Goal: Download file/media

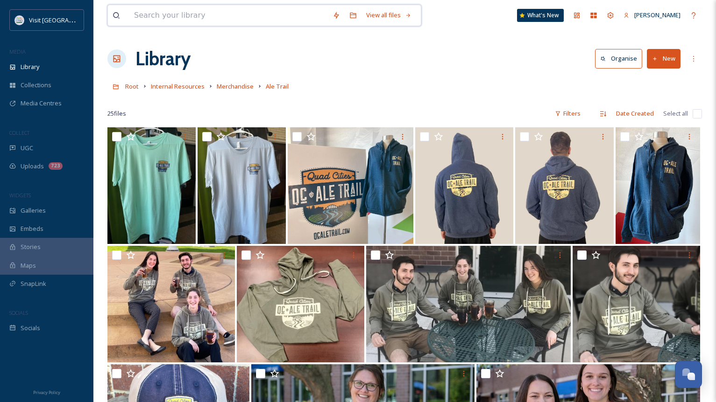
click at [179, 20] on input at bounding box center [228, 15] width 198 height 21
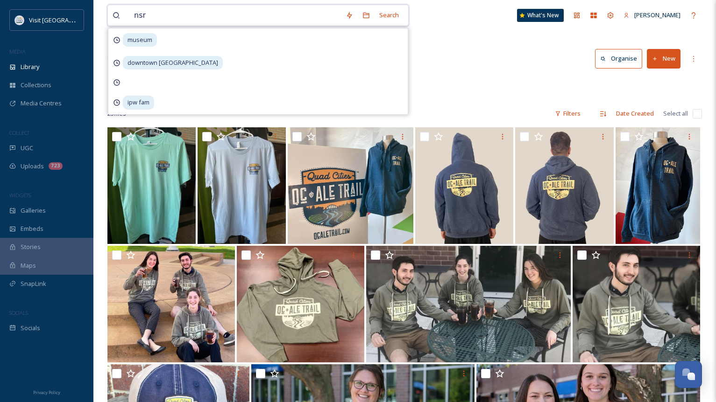
type input "nsra"
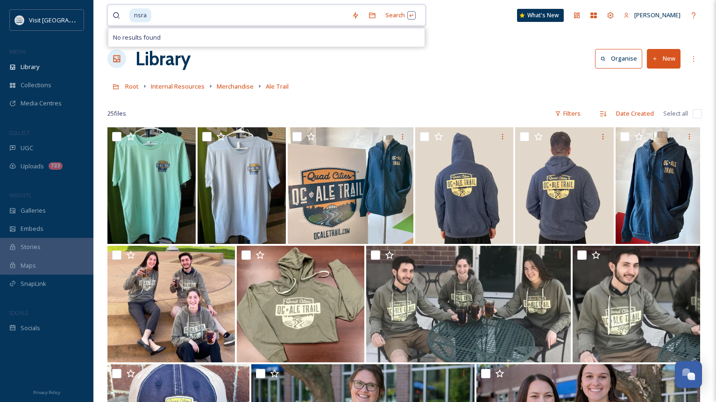
click at [189, 20] on input at bounding box center [249, 15] width 195 height 21
type input "n"
type input "national street rodf"
click at [203, 18] on input at bounding box center [281, 15] width 174 height 21
type input "national street rod"
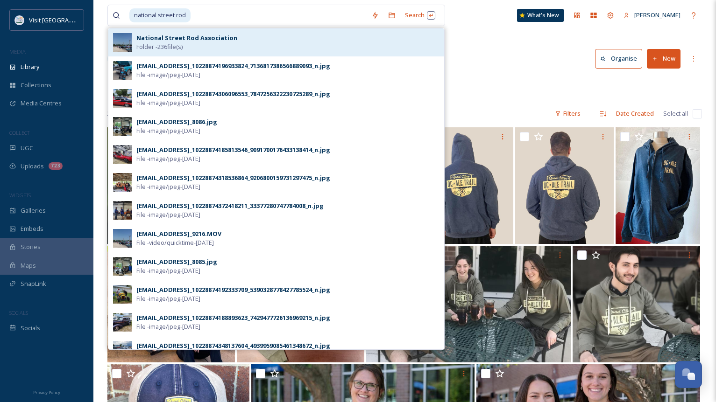
click at [195, 51] on div "National Street Rod Association Folder - 236 file(s)" at bounding box center [287, 43] width 303 height 18
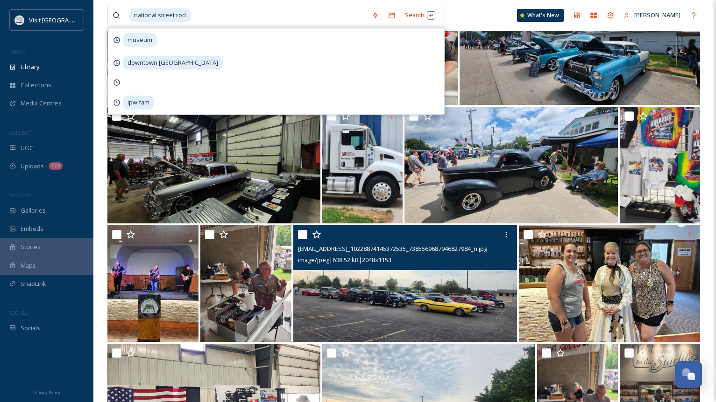
scroll to position [1587, 0]
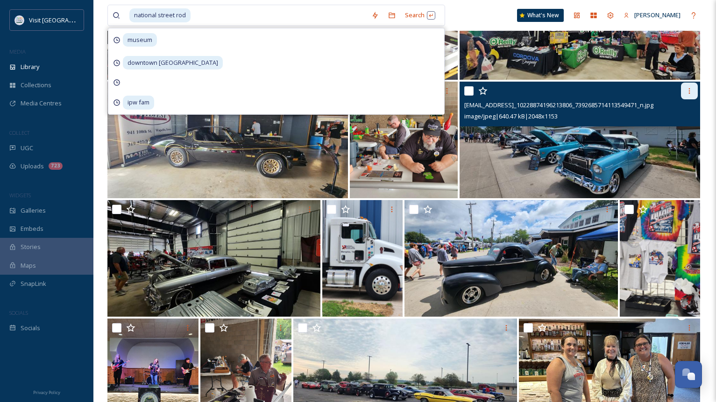
click at [687, 93] on icon at bounding box center [688, 90] width 7 height 7
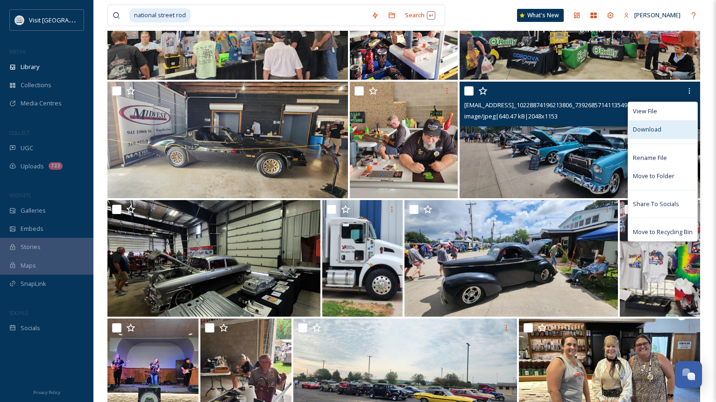
click at [636, 135] on div "Download" at bounding box center [662, 129] width 69 height 18
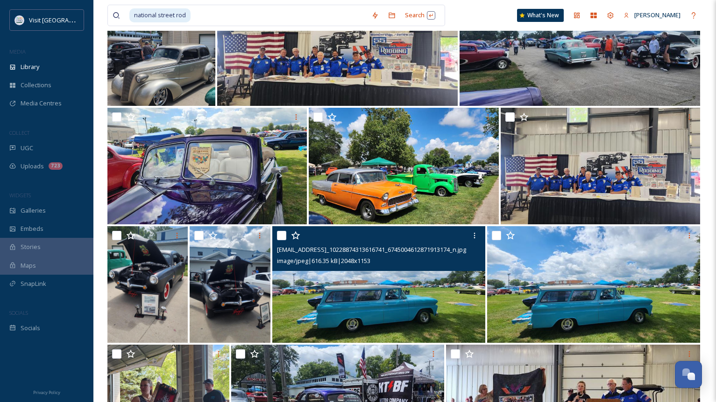
scroll to position [4761, 0]
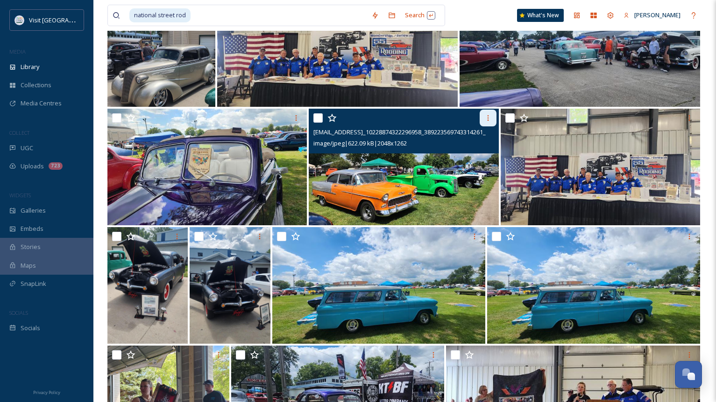
click at [486, 115] on icon at bounding box center [487, 117] width 7 height 7
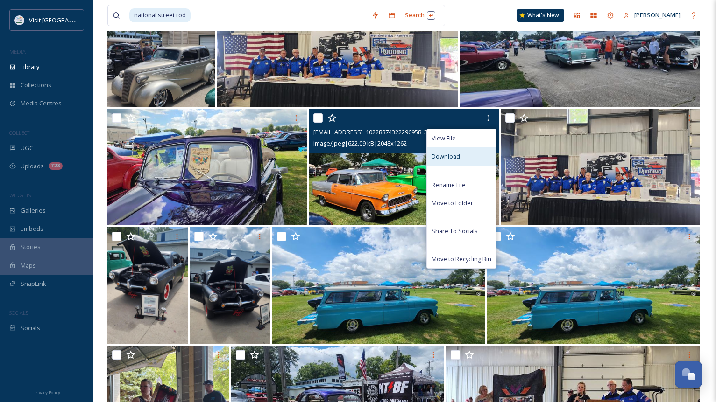
click at [454, 151] on div "Download" at bounding box center [461, 156] width 69 height 18
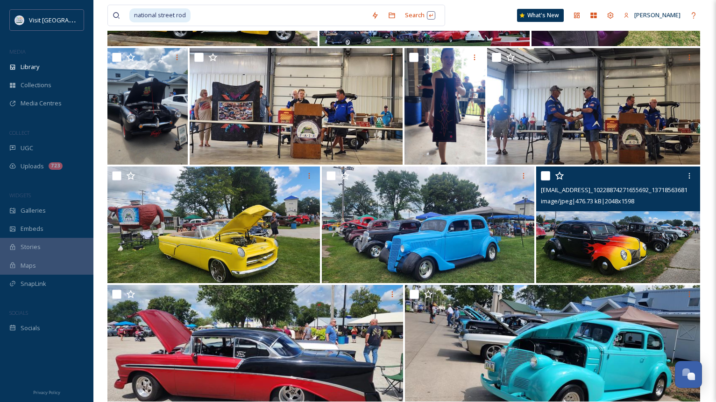
scroll to position [5367, 0]
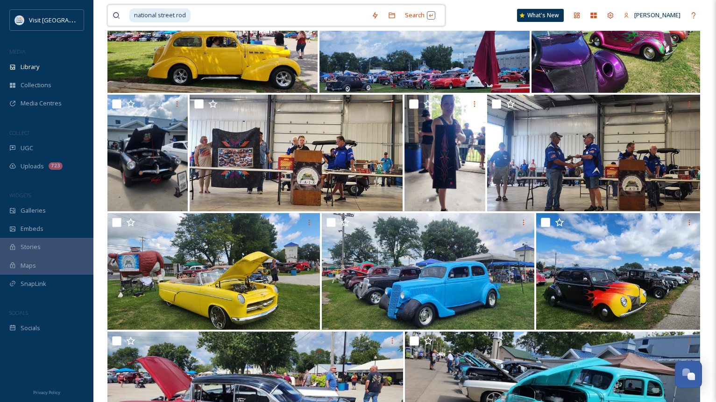
click at [199, 14] on input at bounding box center [278, 15] width 175 height 21
type input "n"
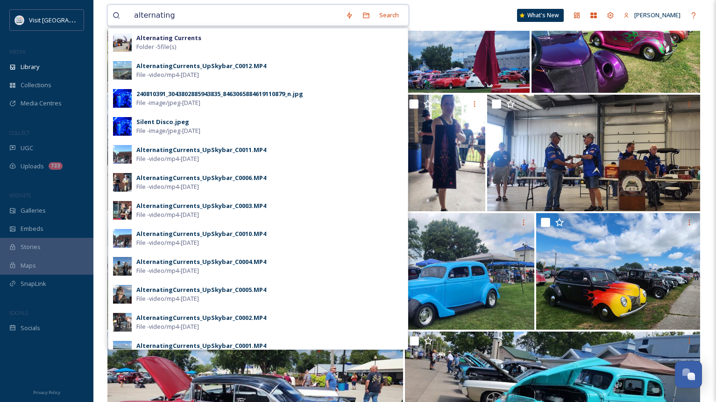
type input "alternating"
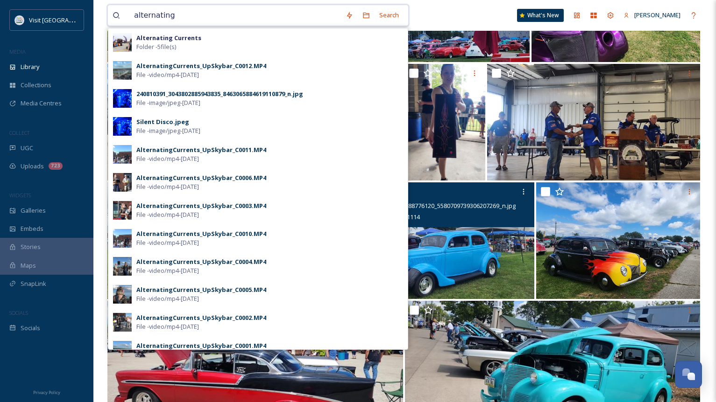
scroll to position [5414, 0]
